Goal: Navigation & Orientation: Understand site structure

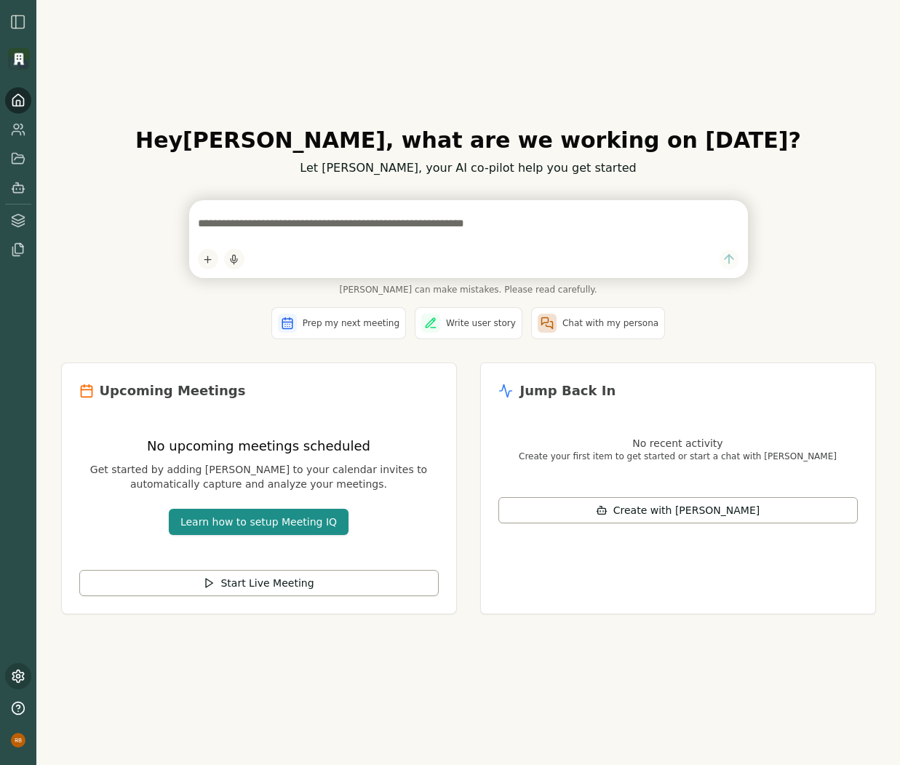
click at [21, 676] on icon at bounding box center [18, 676] width 15 height 15
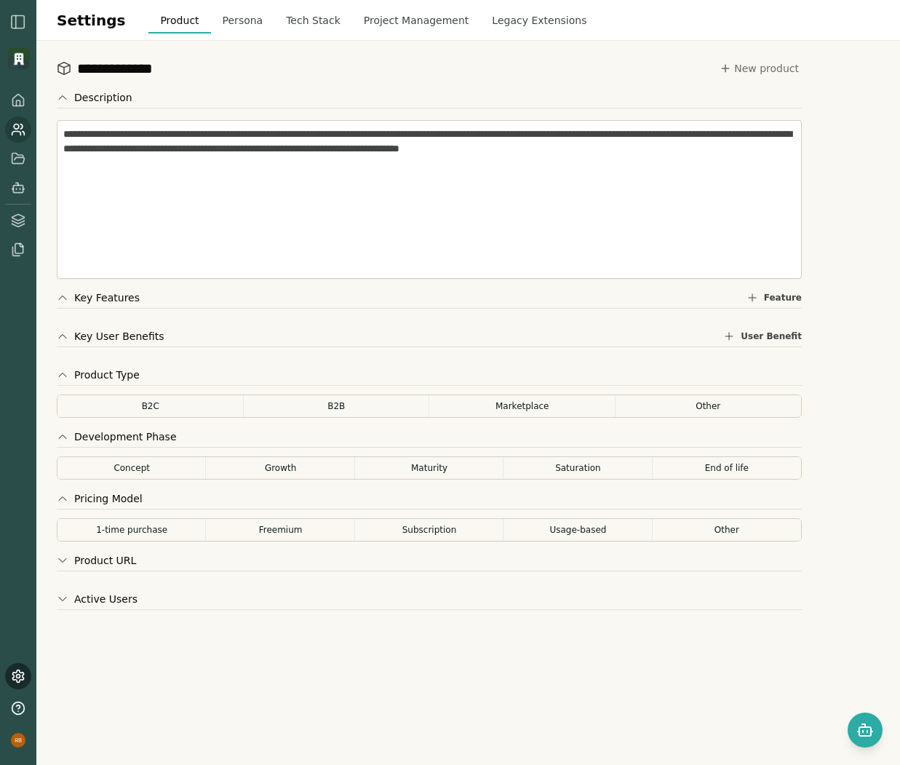
click at [17, 120] on link at bounding box center [18, 129] width 26 height 26
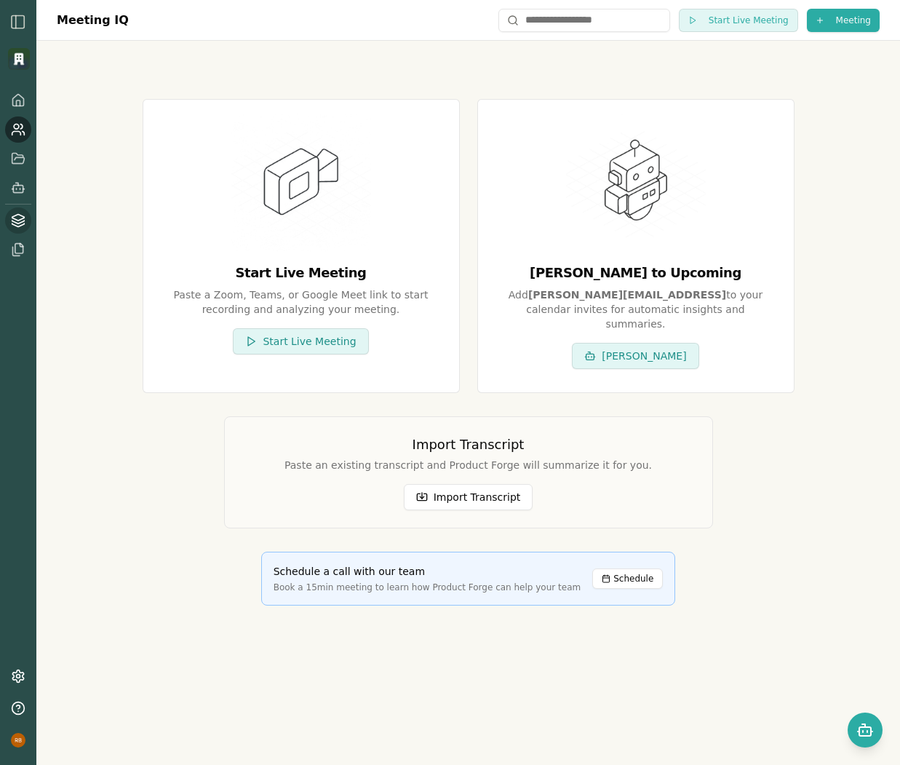
click at [17, 220] on icon at bounding box center [18, 218] width 12 height 6
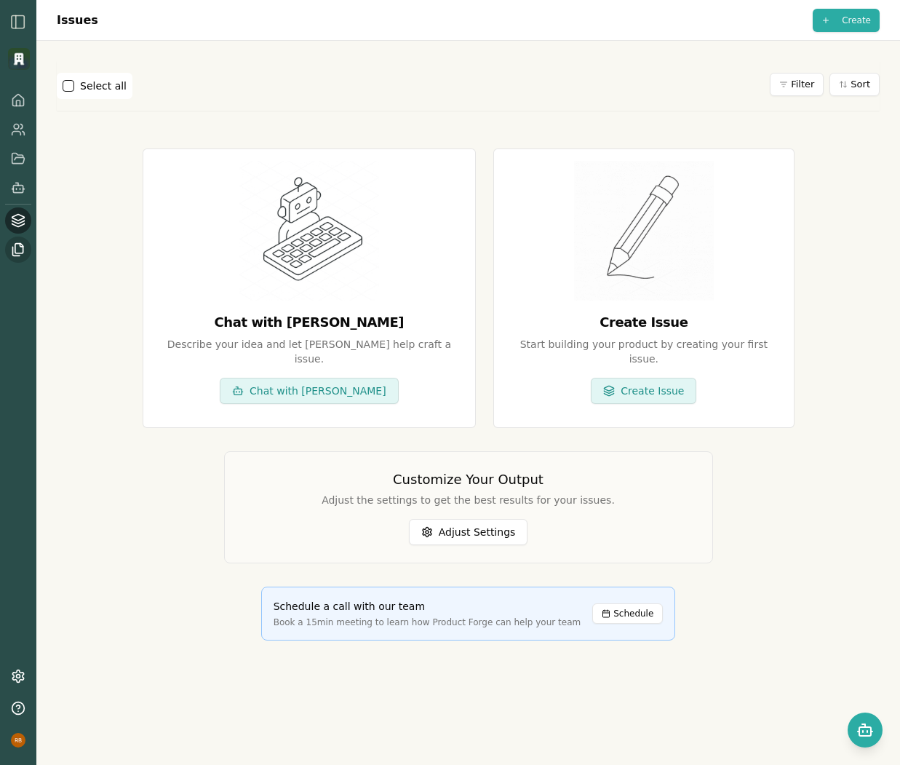
click at [17, 247] on icon at bounding box center [18, 249] width 15 height 15
click at [18, 151] on icon at bounding box center [18, 158] width 15 height 15
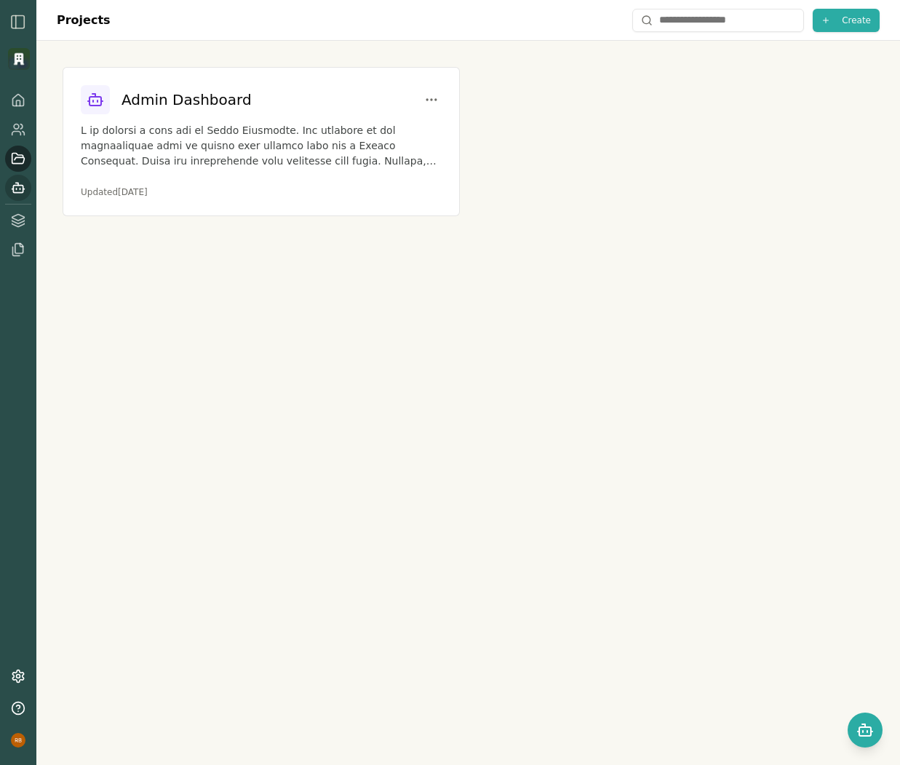
click at [19, 191] on icon at bounding box center [18, 187] width 15 height 15
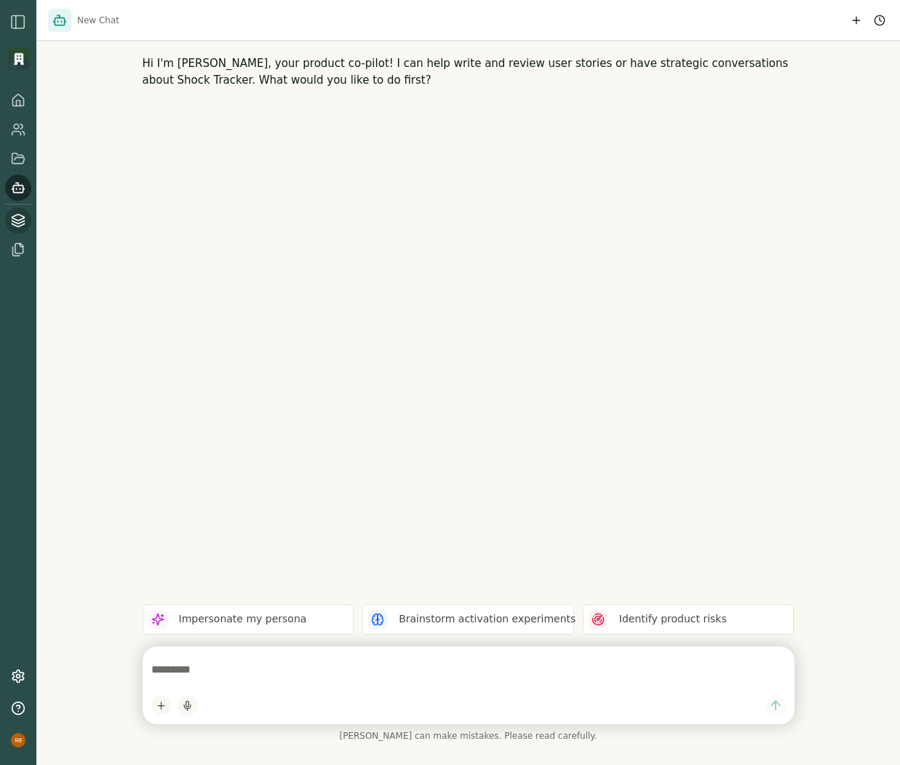
click at [22, 223] on icon at bounding box center [18, 220] width 15 height 15
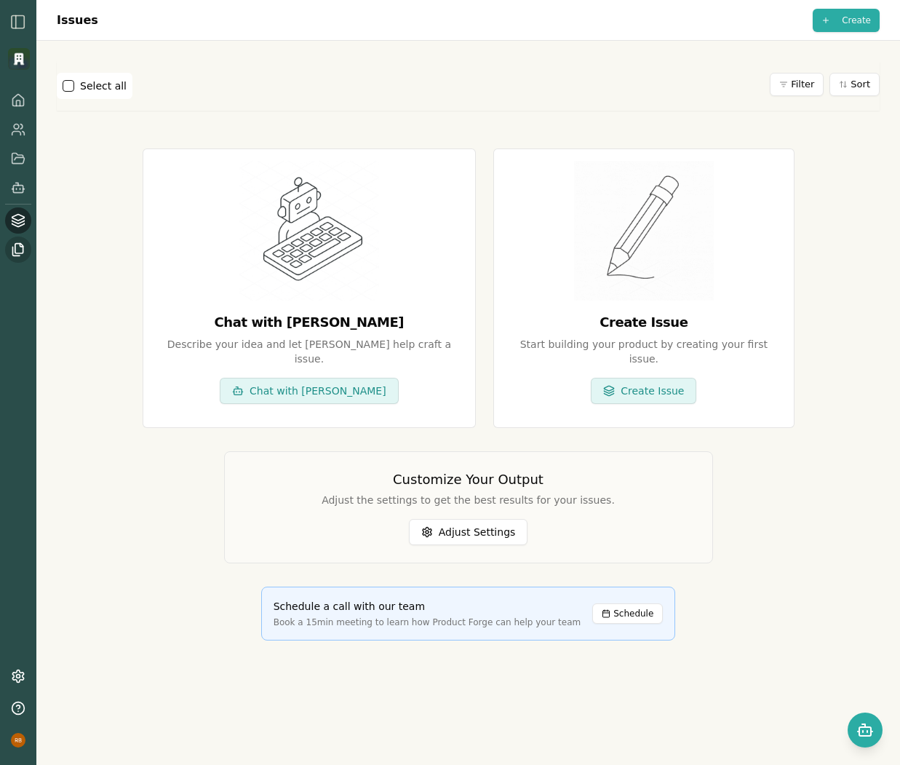
click at [20, 254] on icon at bounding box center [18, 249] width 15 height 15
click at [19, 104] on icon at bounding box center [18, 100] width 15 height 15
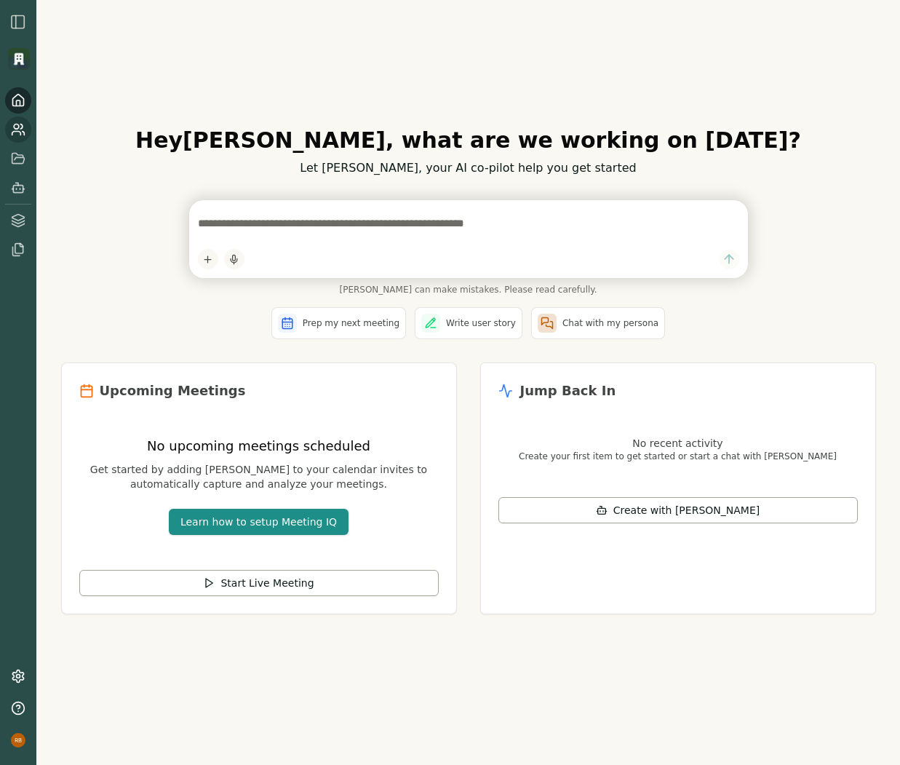
click at [26, 133] on link at bounding box center [18, 129] width 26 height 26
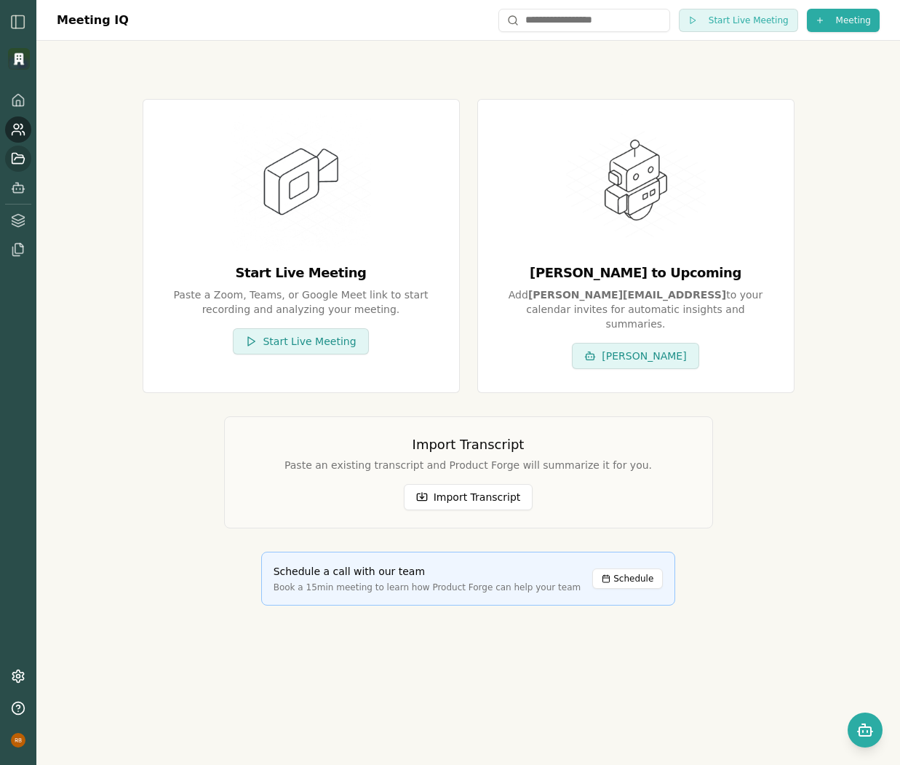
click at [17, 156] on icon at bounding box center [18, 158] width 15 height 15
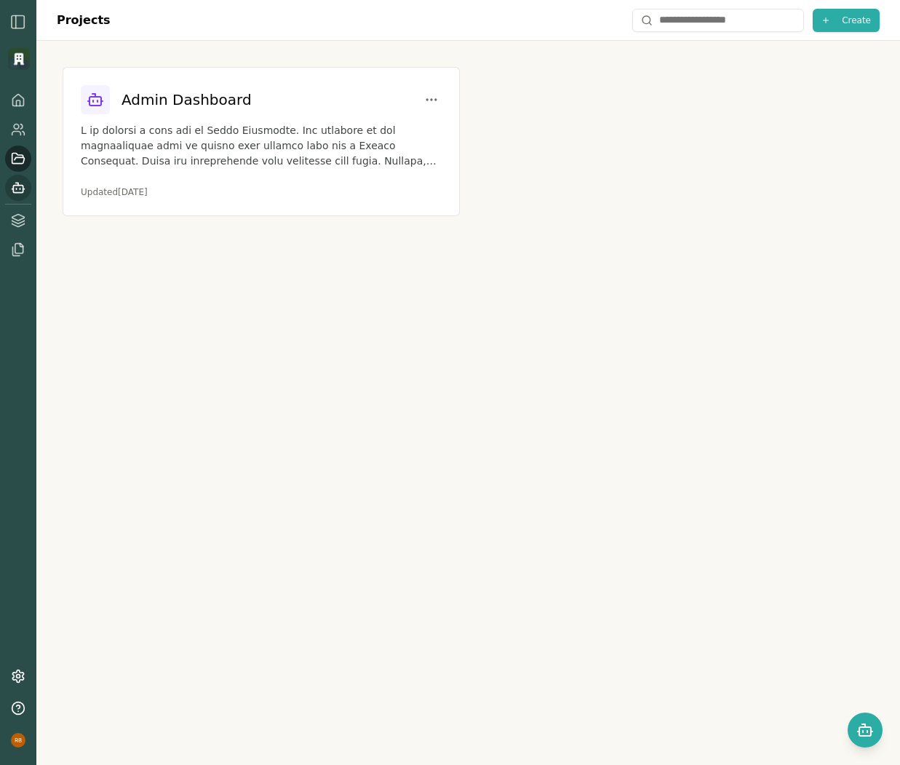
click at [16, 191] on icon at bounding box center [18, 187] width 15 height 15
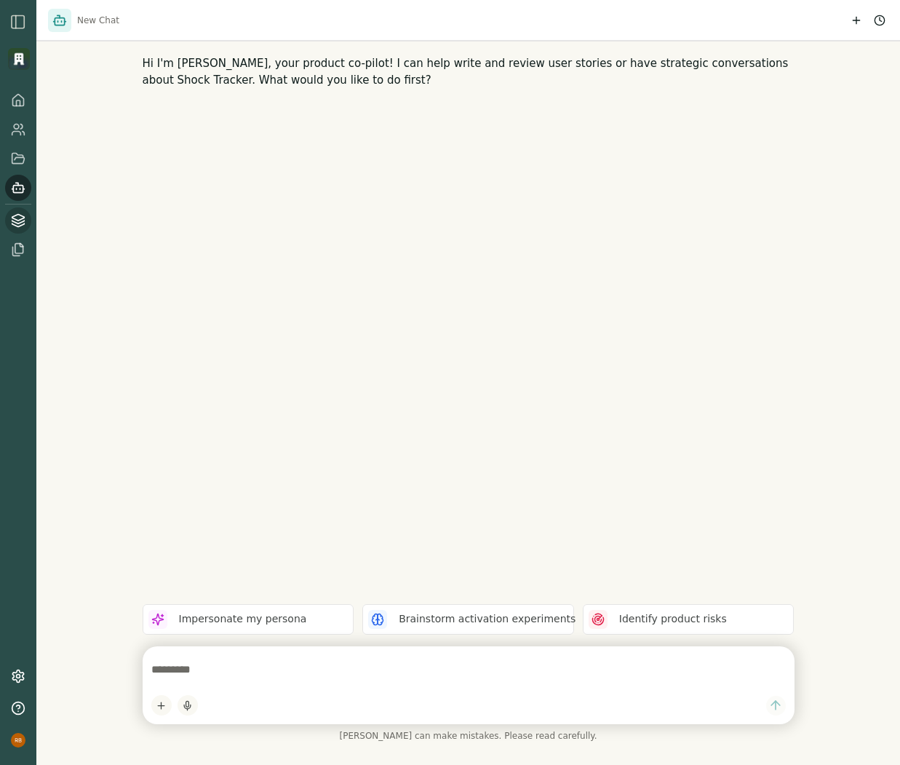
click at [16, 221] on icon at bounding box center [18, 220] width 15 height 15
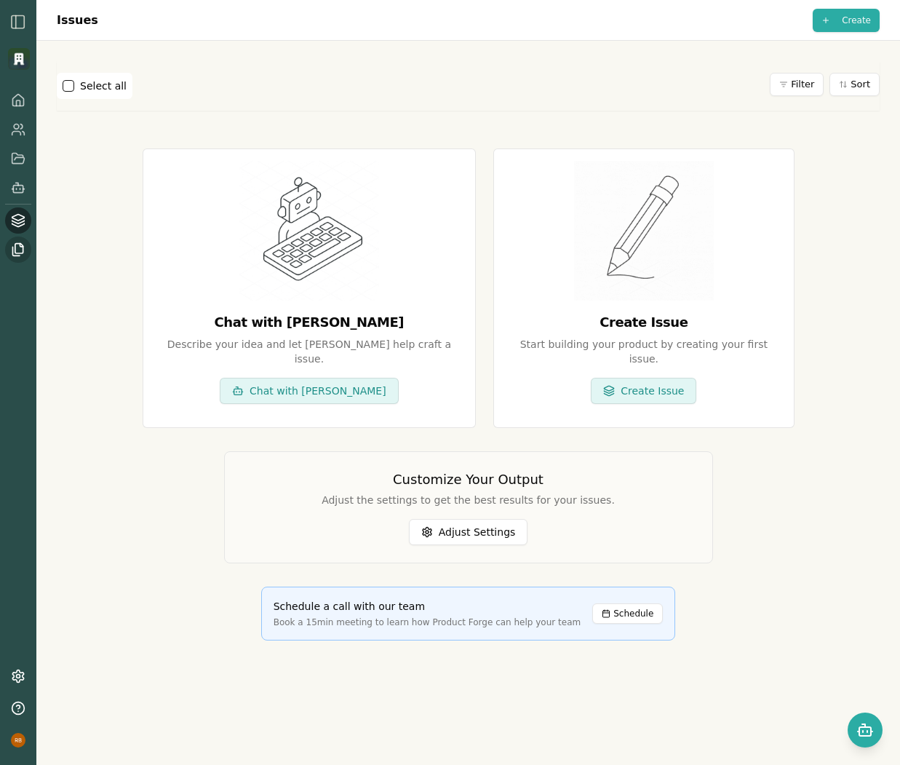
click at [17, 255] on icon at bounding box center [16, 251] width 7 height 9
click at [17, 133] on icon at bounding box center [18, 129] width 15 height 15
